Goal: Find specific page/section: Find specific page/section

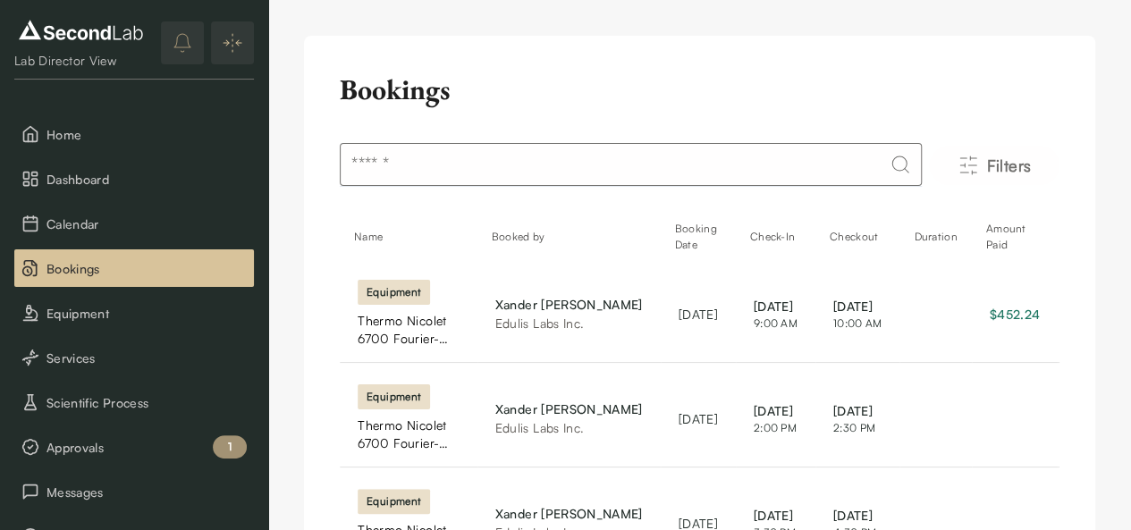
scroll to position [191, 0]
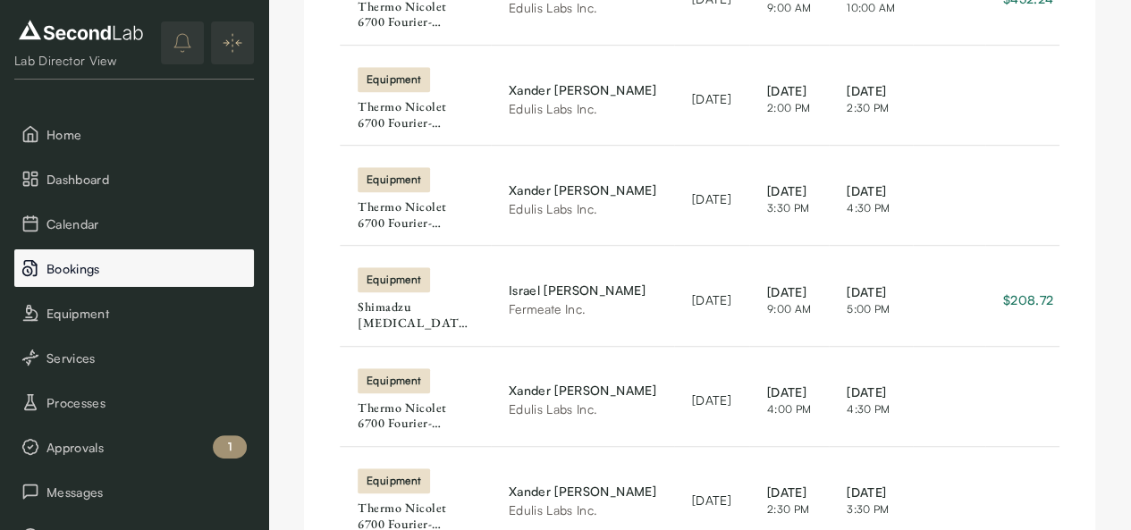
scroll to position [386, 0]
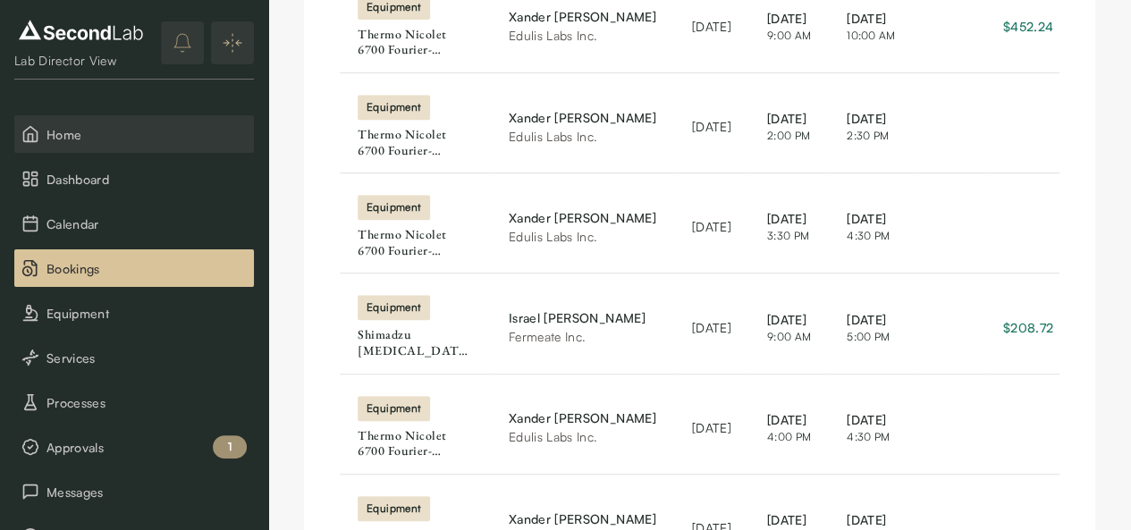
click at [97, 136] on span "Home" at bounding box center [146, 134] width 200 height 19
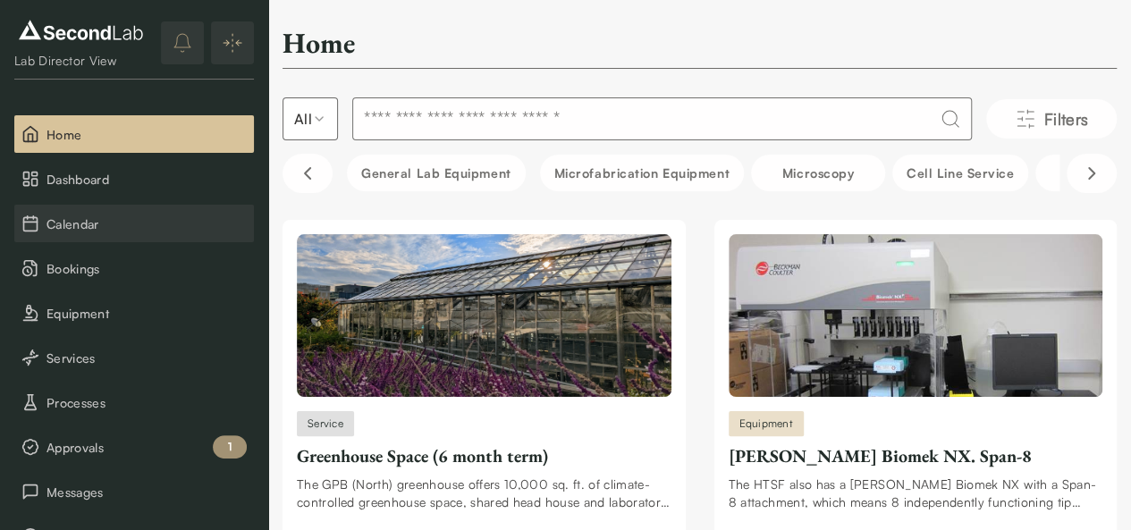
click at [89, 226] on span "Calendar" at bounding box center [146, 224] width 200 height 19
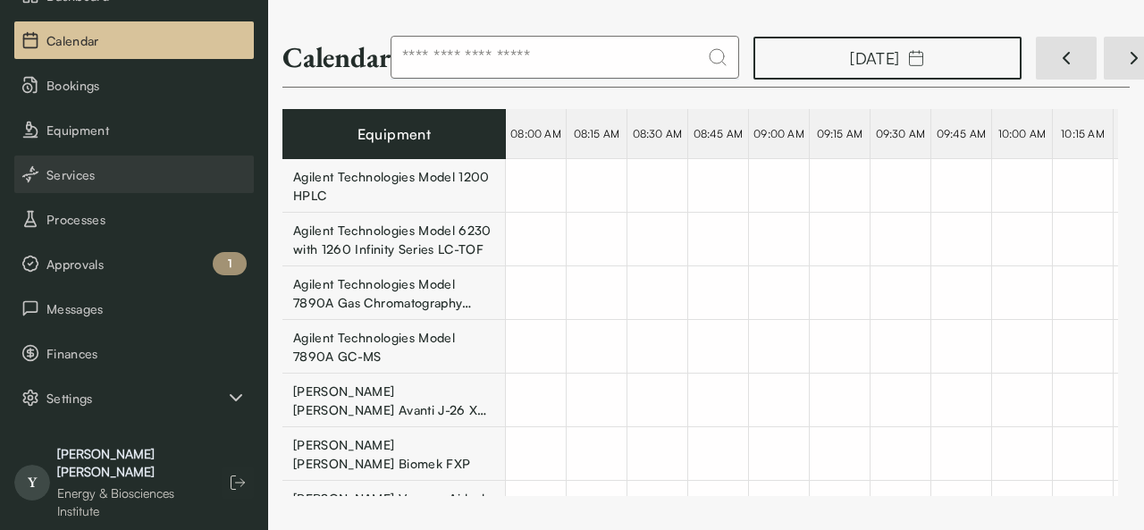
scroll to position [191, 0]
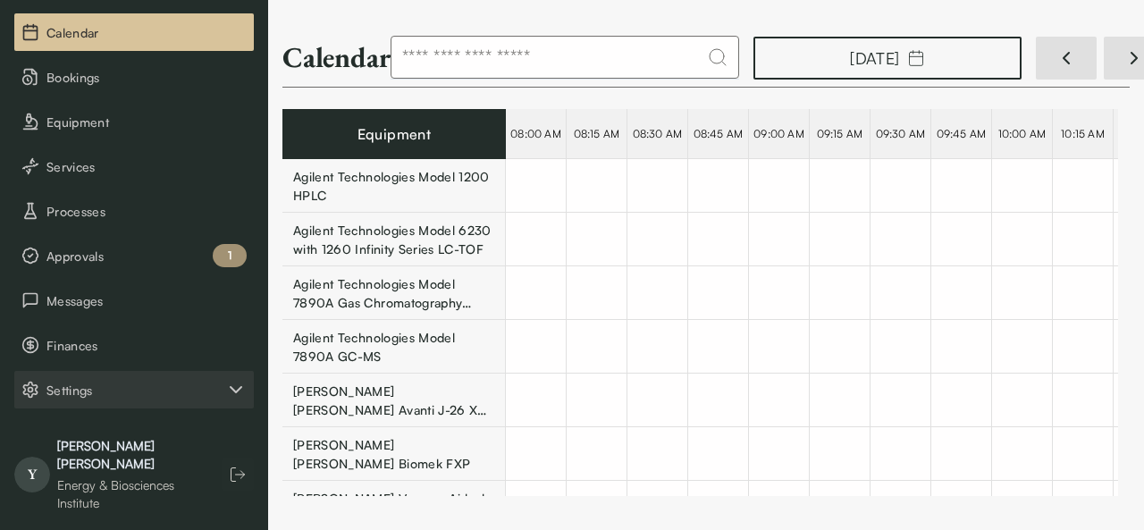
click at [100, 385] on span "Settings" at bounding box center [135, 390] width 179 height 19
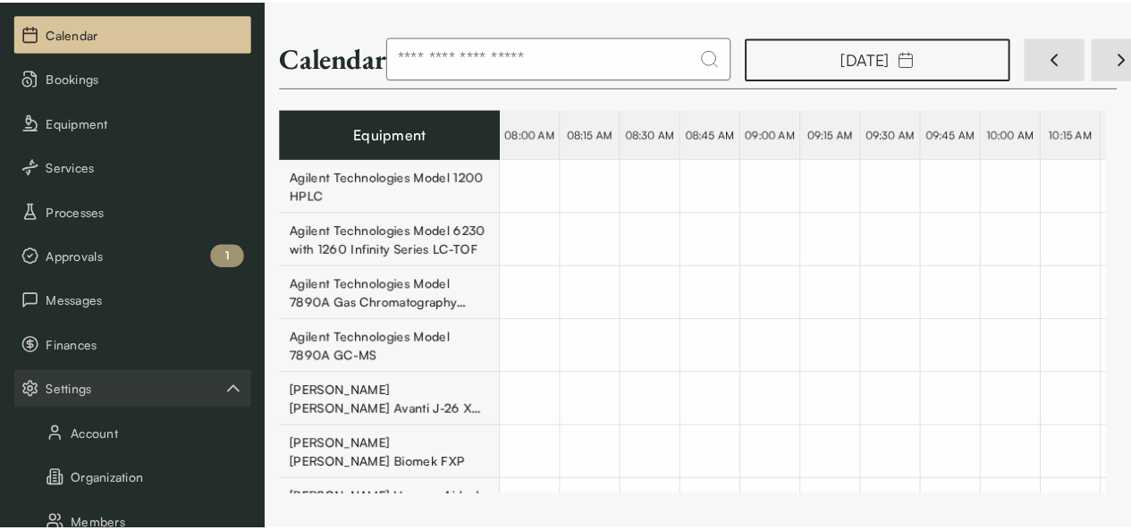
scroll to position [370, 0]
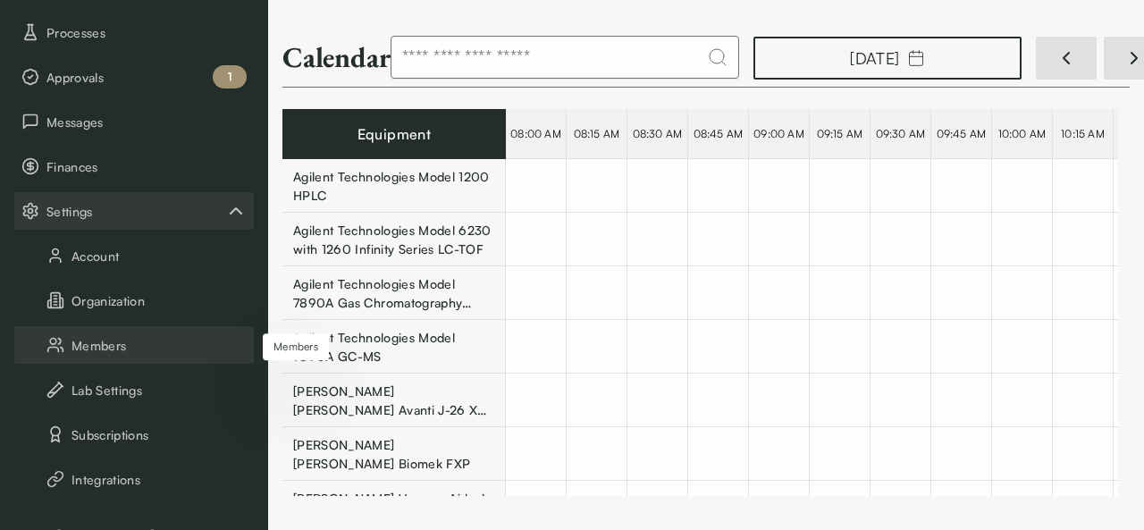
click at [120, 353] on button "Members" at bounding box center [134, 345] width 240 height 38
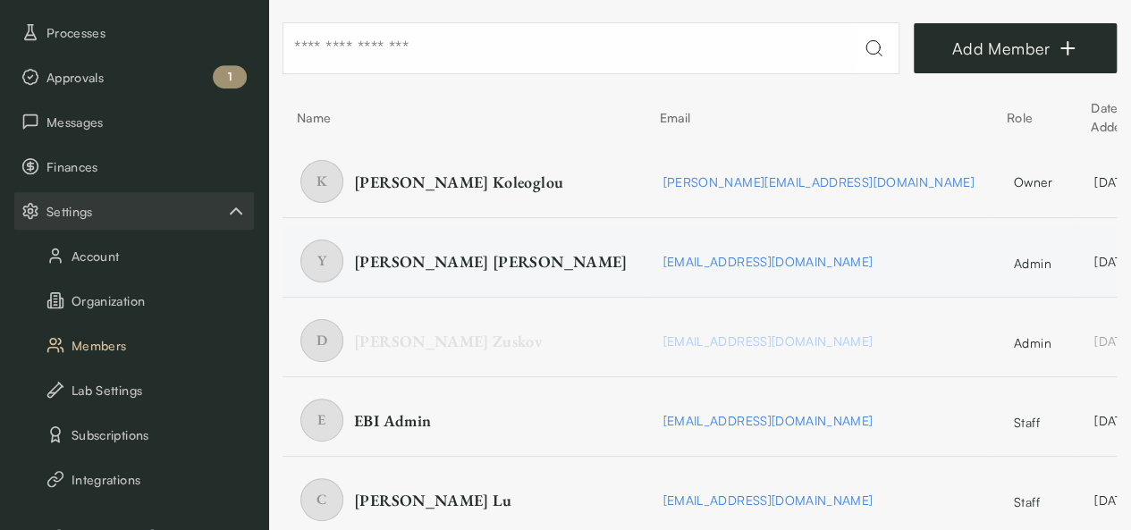
scroll to position [88, 0]
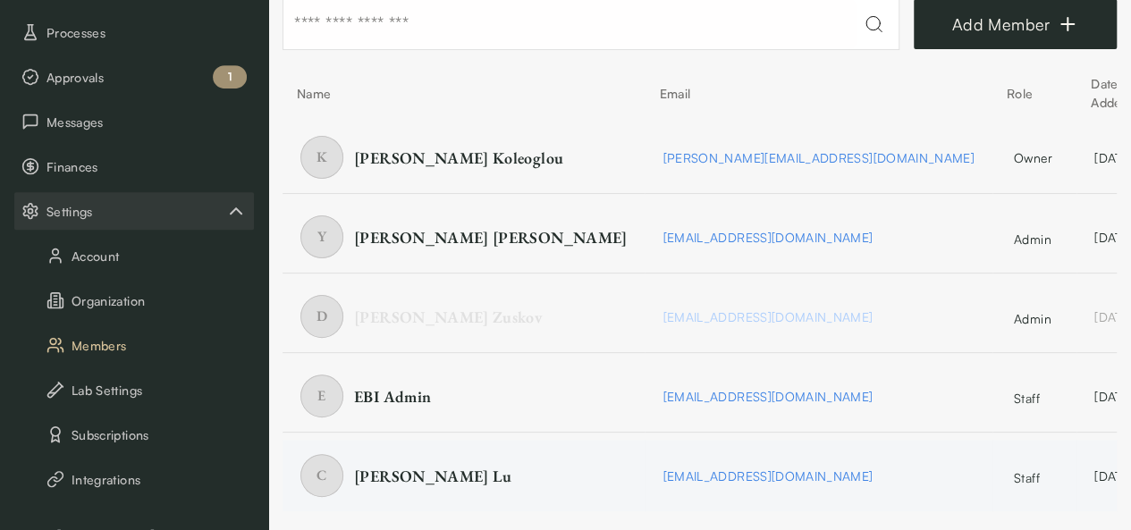
click at [1014, 480] on span "staff" at bounding box center [1028, 477] width 29 height 19
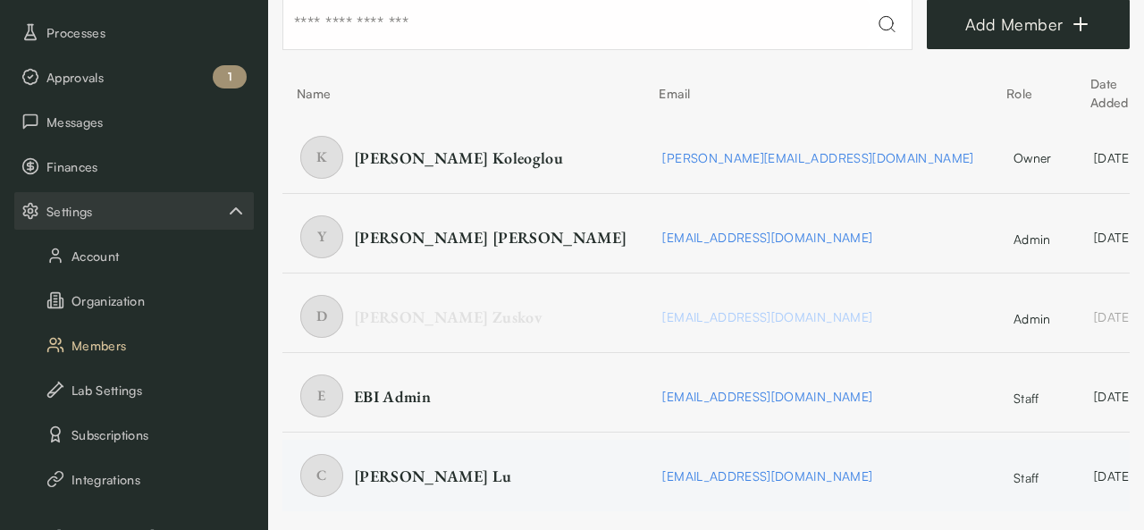
click at [1074, 469] on html "SKIP TO CONTENT Lab Director View Home Dashboard Calendar Bookings Equipment Se…" at bounding box center [572, 222] width 1144 height 621
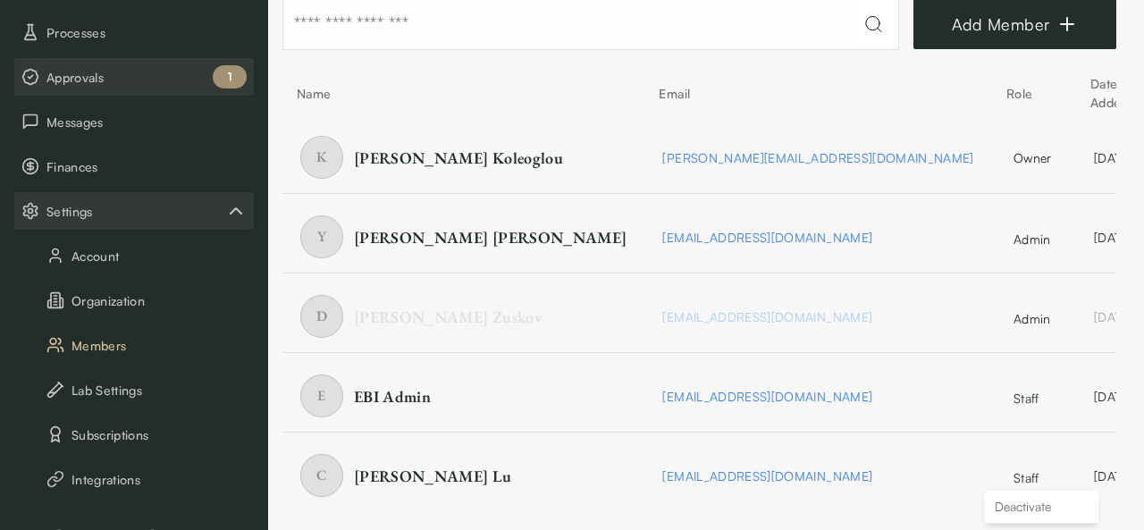
click at [81, 95] on html "SKIP TO CONTENT Lab Director View Home Dashboard Calendar Bookings Equipment Se…" at bounding box center [572, 222] width 1144 height 621
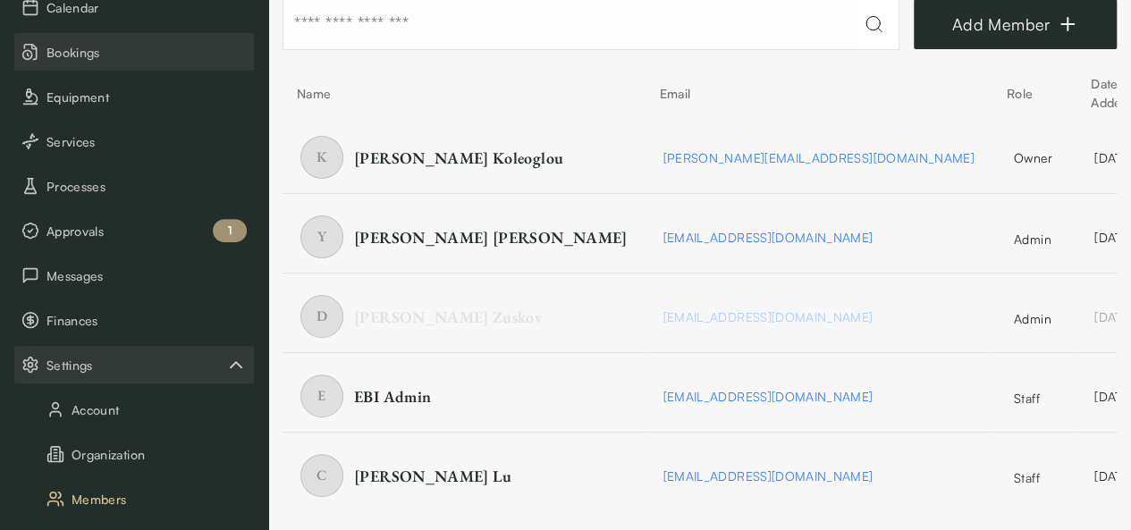
scroll to position [13, 0]
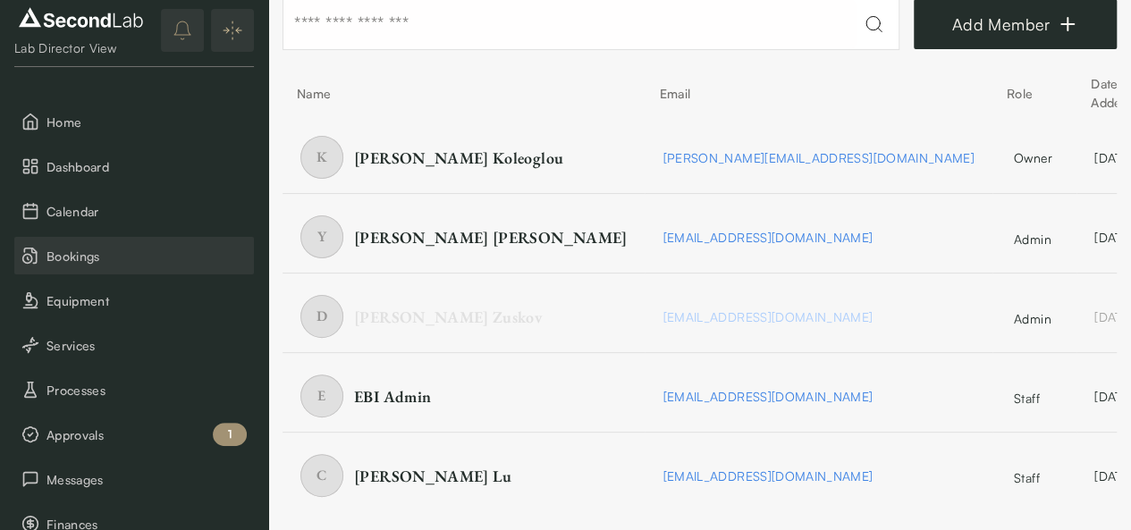
click at [70, 257] on span "Bookings" at bounding box center [146, 256] width 200 height 19
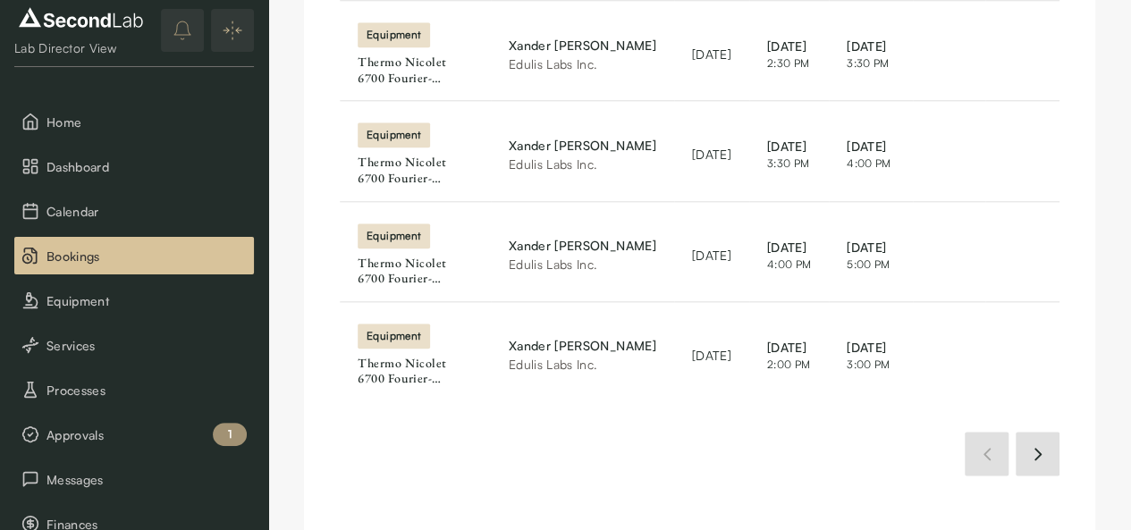
scroll to position [833, 0]
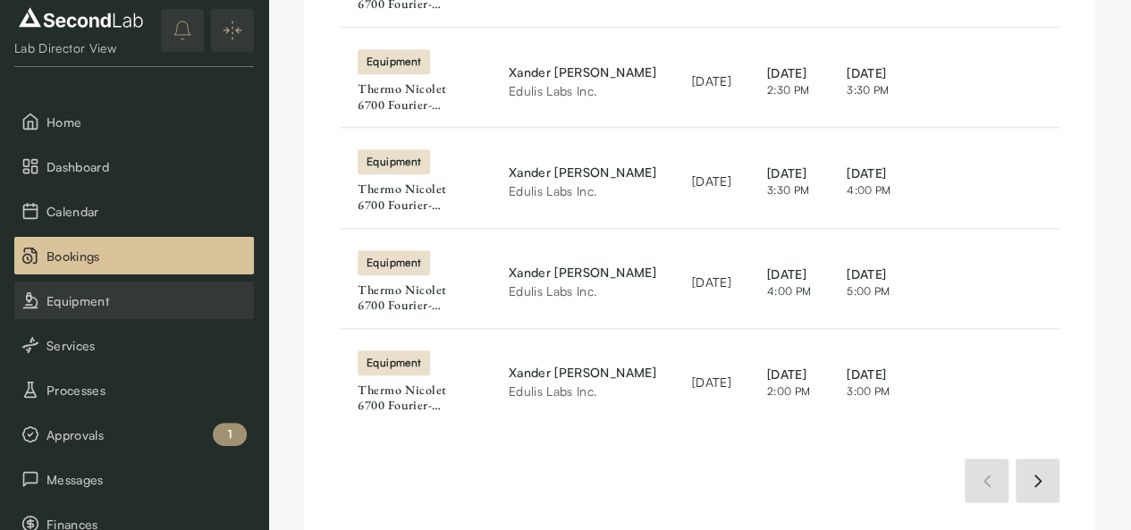
click at [102, 301] on span "Equipment" at bounding box center [146, 300] width 200 height 19
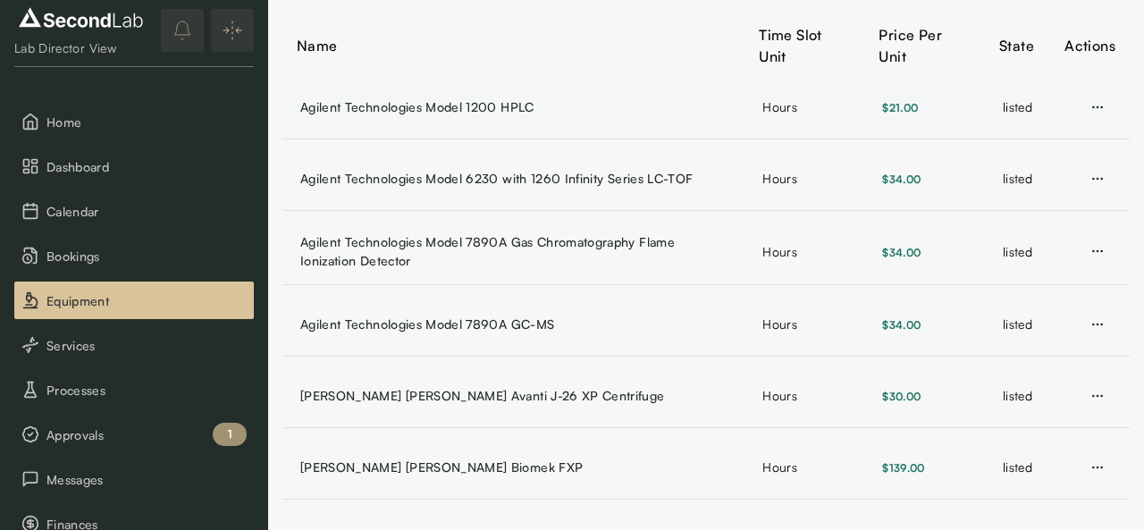
scroll to position [268, 0]
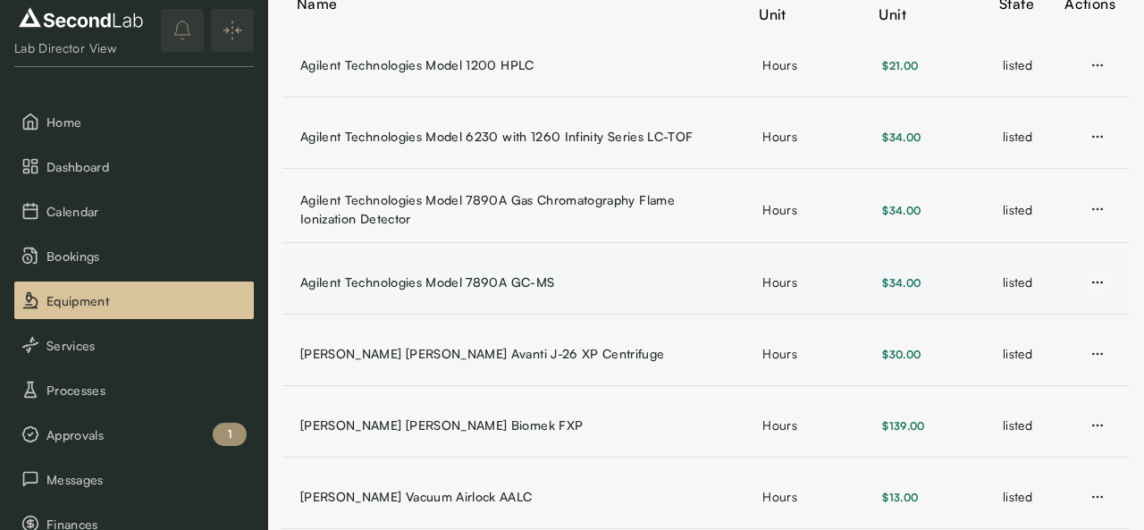
click at [1090, 277] on icon "button" at bounding box center [1097, 282] width 14 height 14
click at [1090, 278] on icon "button" at bounding box center [1097, 282] width 14 height 14
click at [88, 214] on span "Calendar" at bounding box center [146, 211] width 200 height 19
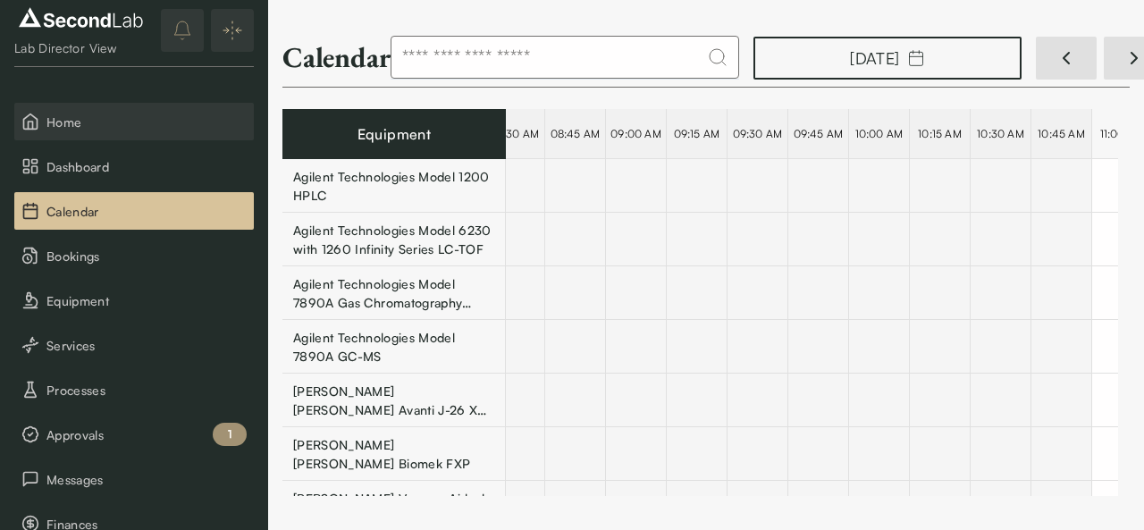
click at [71, 116] on span "Home" at bounding box center [146, 122] width 200 height 19
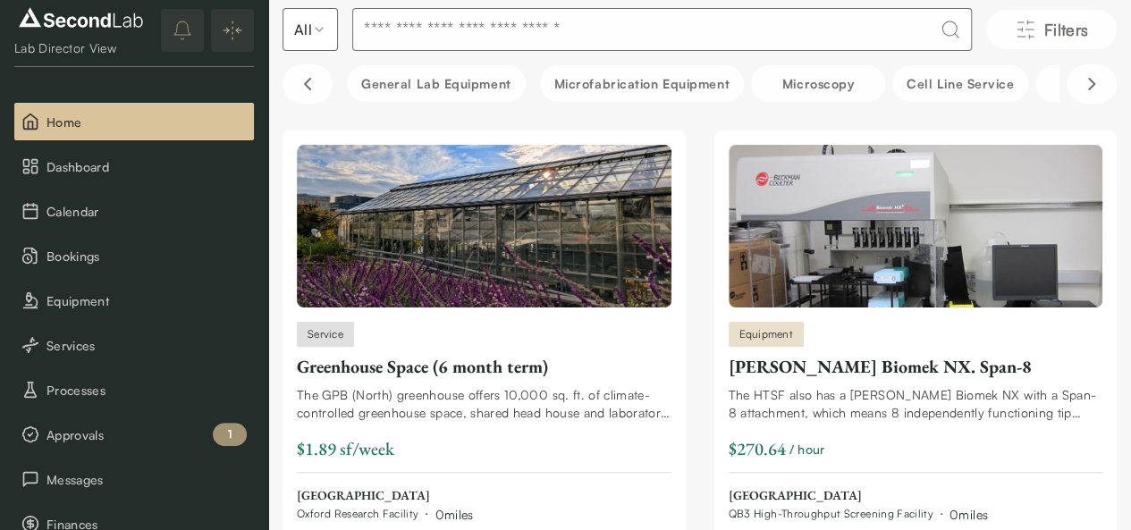
click at [525, 33] on input at bounding box center [661, 29] width 619 height 43
type input "****"
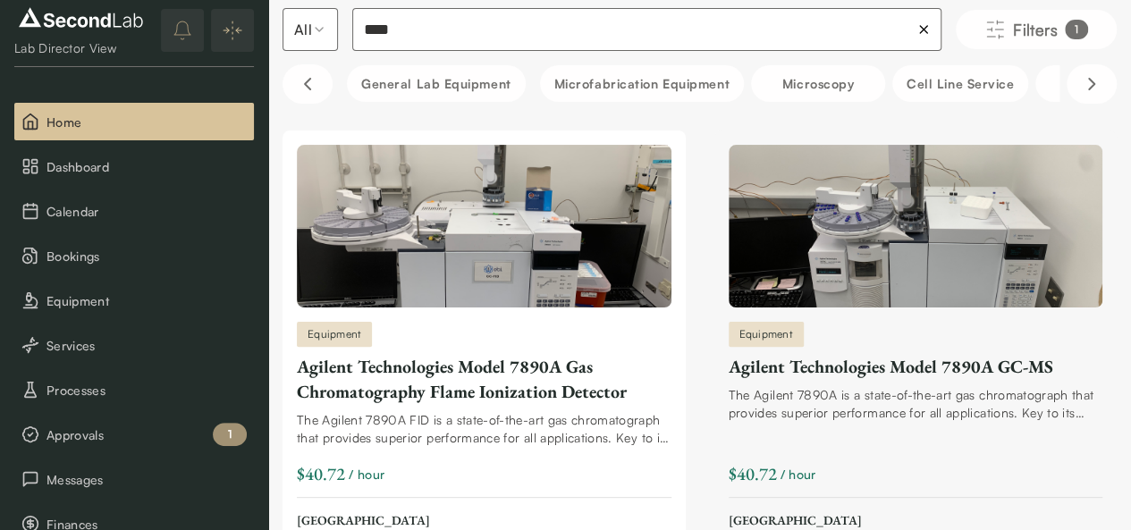
click at [728, 379] on div "Agilent Technologies Model 7890A GC-MS" at bounding box center [915, 366] width 374 height 25
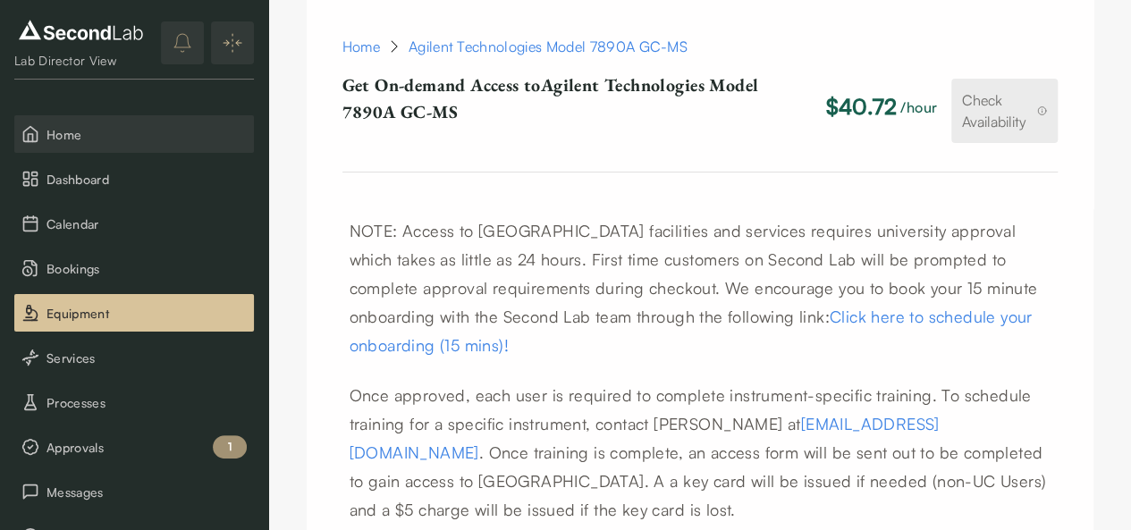
scroll to position [944, 0]
